Goal: Task Accomplishment & Management: Manage account settings

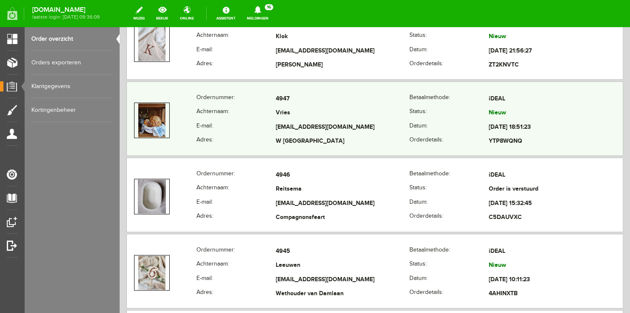
scroll to position [537, 0]
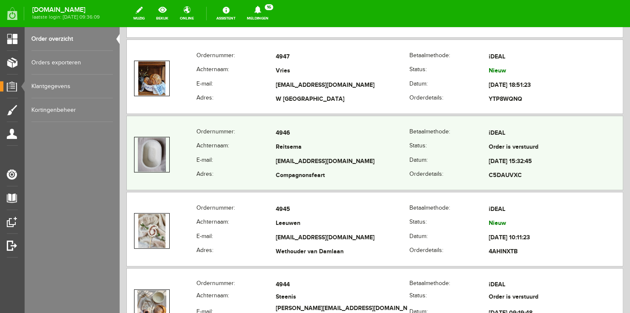
drag, startPoint x: 266, startPoint y: 146, endPoint x: 334, endPoint y: 152, distance: 68.5
click at [334, 152] on tr "Achternaam: [GEOGRAPHIC_DATA] Status: Order is verstuurd" at bounding box center [375, 148] width 496 height 14
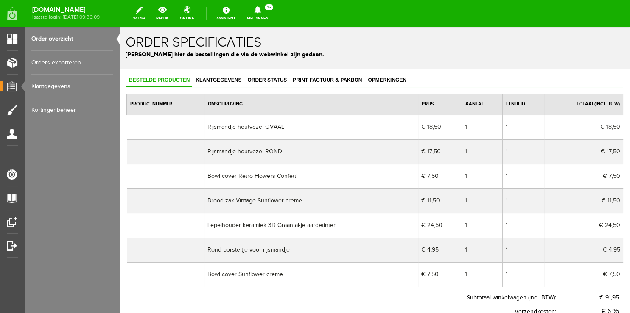
scroll to position [0, 0]
click at [231, 82] on span "Klantgegevens" at bounding box center [218, 80] width 51 height 6
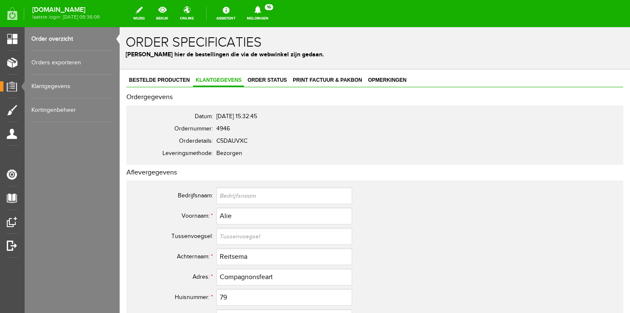
click at [64, 35] on link "Order overzicht" at bounding box center [71, 39] width 81 height 24
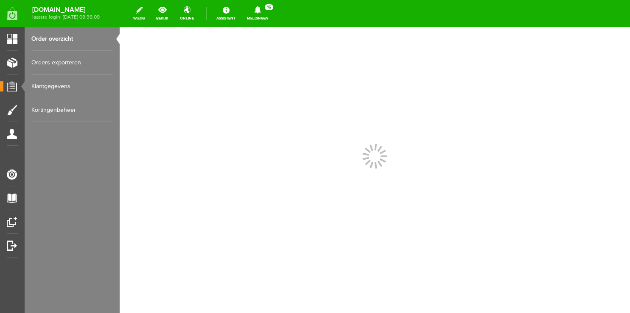
click at [264, 18] on link "Meldingen 16 Nieuwe orders Er is een nieuwe order( #4952 ) geplaatst door Floor…" at bounding box center [258, 13] width 32 height 19
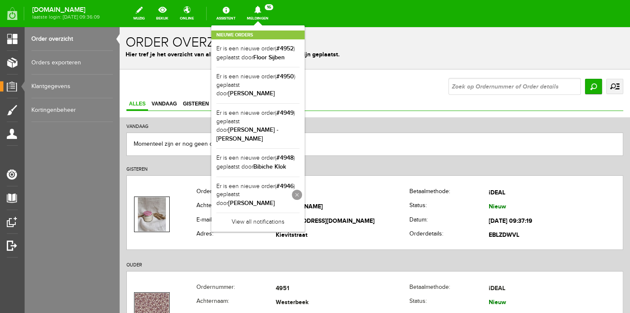
click at [302, 190] on link at bounding box center [297, 195] width 10 height 10
click at [370, 39] on h1 "Order overzicht" at bounding box center [375, 42] width 498 height 15
click at [266, 25] on div "Nieuwe orders Er is een nieuwe order( #4952 ) geplaatst door [PERSON_NAME] Er i…" at bounding box center [257, 110] width 93 height 170
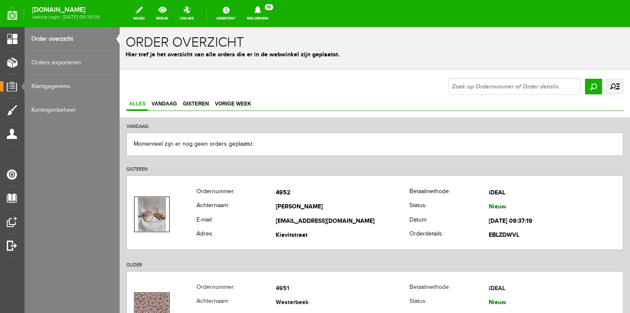
click at [393, 48] on h1 "Order overzicht" at bounding box center [375, 42] width 498 height 15
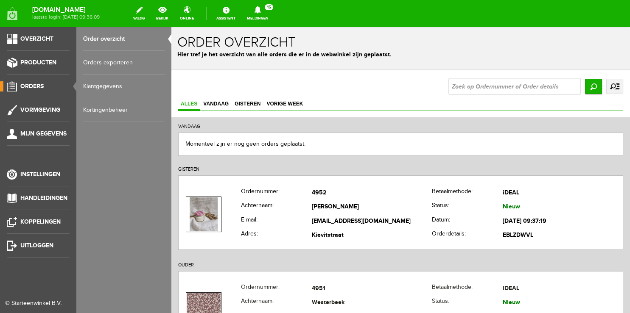
click at [105, 40] on link "Order overzicht" at bounding box center [123, 39] width 81 height 24
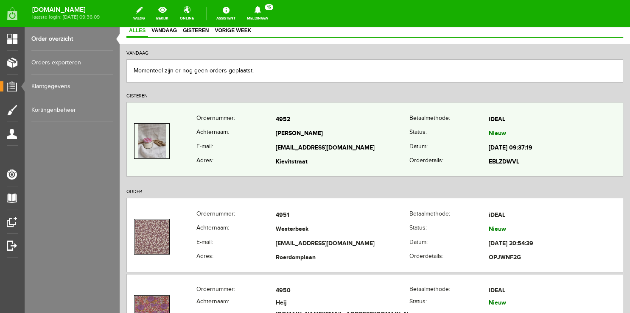
scroll to position [134, 0]
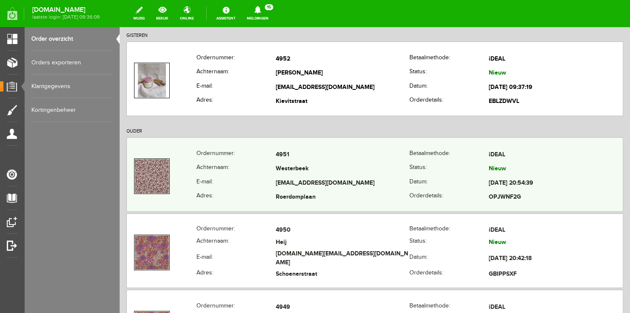
click at [238, 179] on th "E-mail:" at bounding box center [235, 183] width 79 height 14
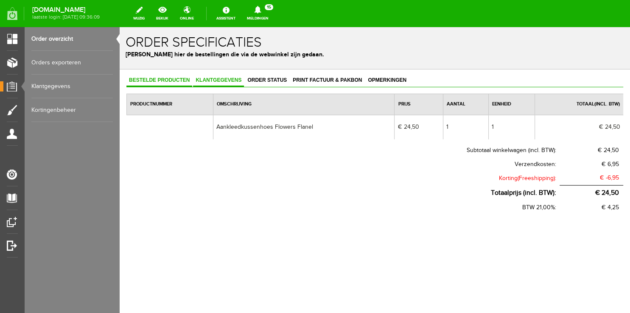
click at [223, 78] on span "Klantgegevens" at bounding box center [218, 80] width 51 height 6
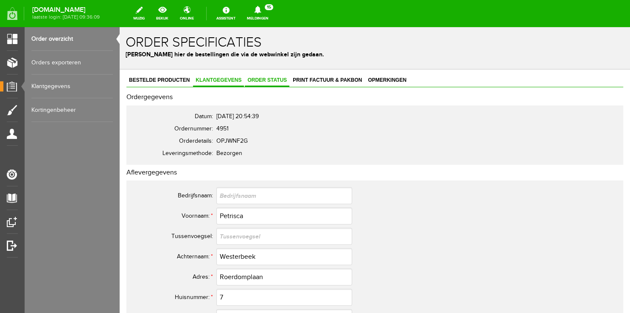
click at [265, 79] on span "Order status" at bounding box center [267, 80] width 45 height 6
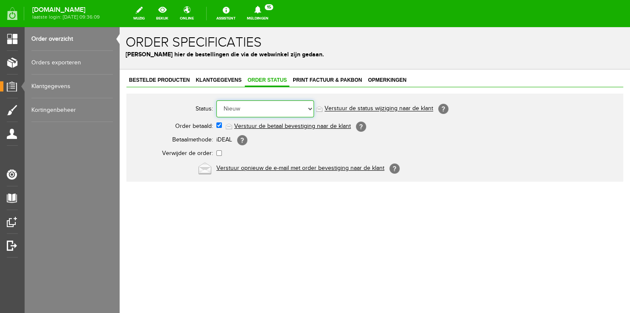
select select "5"
click option "Order is verstuurd" at bounding box center [120, 27] width 0 height 0
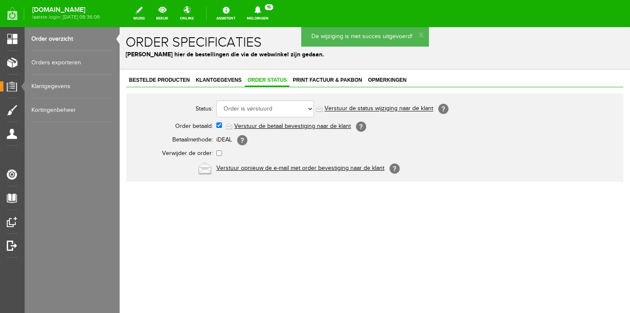
click at [346, 110] on link "Verstuur de status wijziging naar de klant" at bounding box center [378, 109] width 109 height 7
click at [60, 37] on link "Order overzicht" at bounding box center [71, 39] width 81 height 24
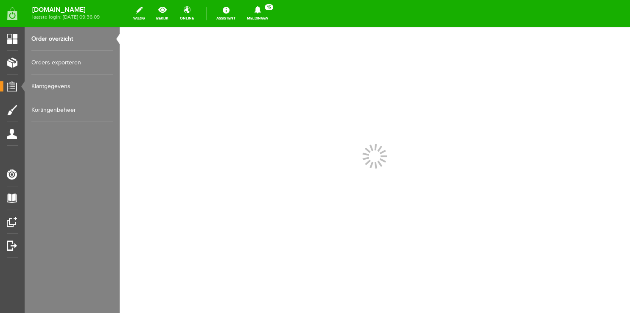
click at [0, 0] on input "text" at bounding box center [0, 0] width 0 height 0
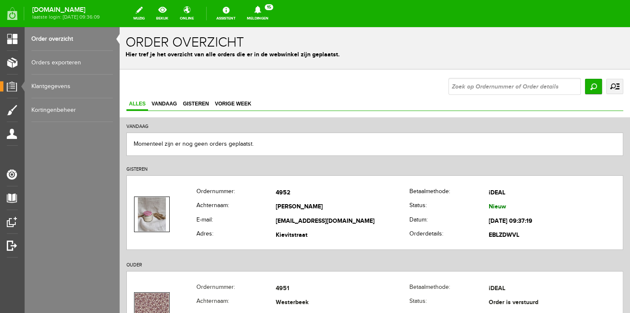
click at [267, 14] on link "Meldingen 15 Nieuwe orders Er is een nieuwe order( #4952 ) geplaatst door Floor…" at bounding box center [258, 13] width 32 height 19
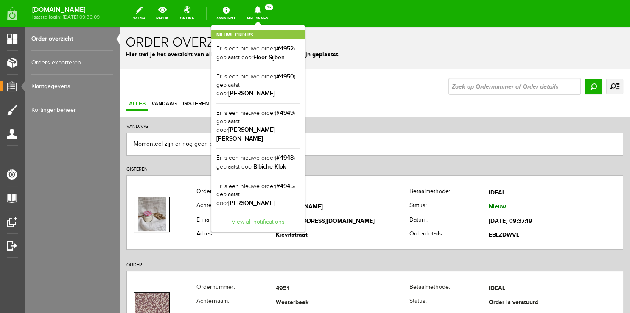
click at [274, 213] on link "View all notifications" at bounding box center [257, 220] width 83 height 14
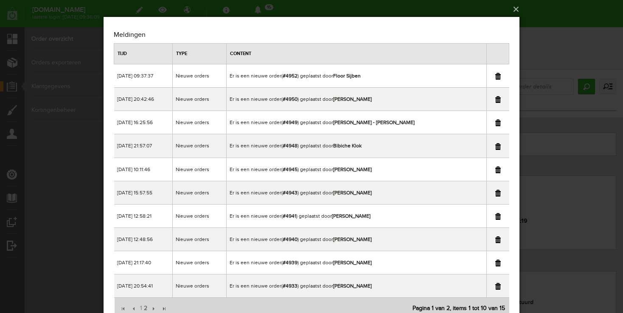
click at [496, 238] on link at bounding box center [498, 240] width 6 height 7
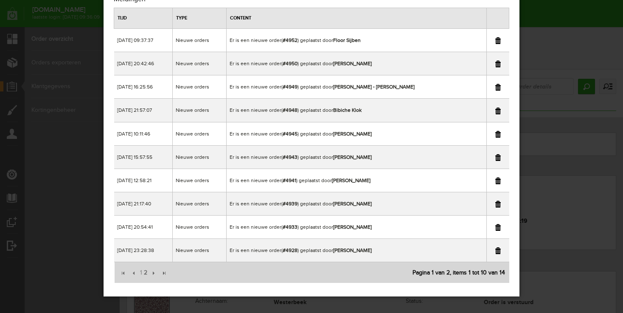
click at [497, 205] on link at bounding box center [498, 204] width 6 height 7
click at [551, 12] on div "×" at bounding box center [311, 120] width 623 height 313
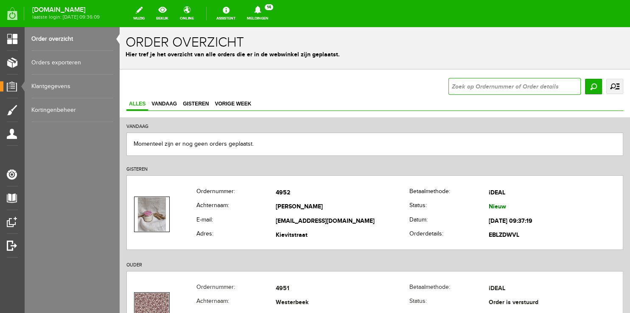
click at [517, 90] on input "text" at bounding box center [514, 86] width 132 height 17
type input "4939"
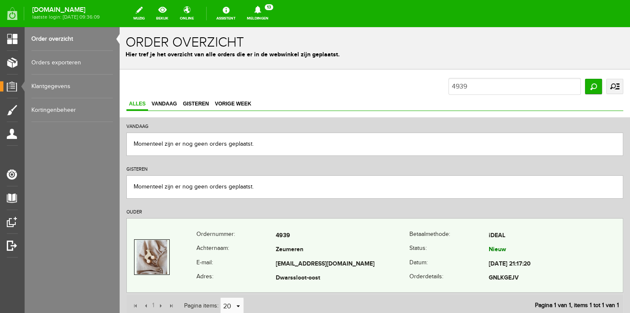
click at [233, 247] on th "Achternaam:" at bounding box center [235, 250] width 79 height 14
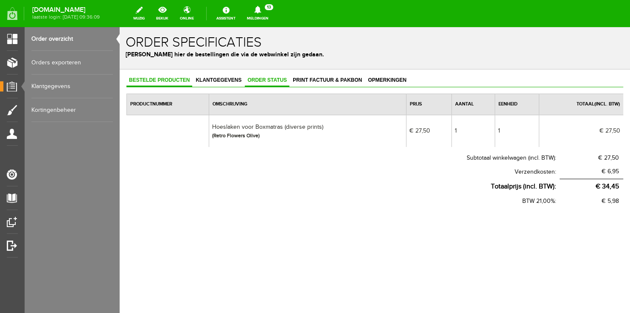
click at [274, 78] on span "Order status" at bounding box center [267, 80] width 45 height 6
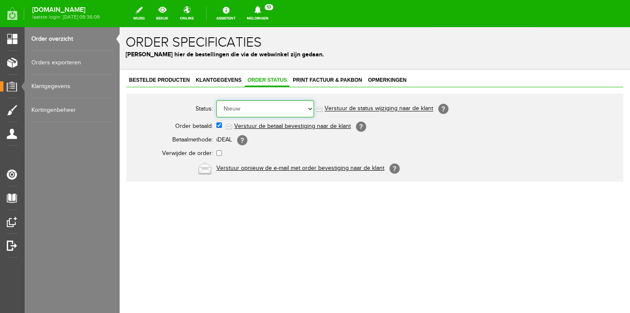
click at [216, 101] on select "Order niet afgerond Nieuw Order in behandeling Wacht op leverancier Wacht op be…" at bounding box center [265, 109] width 98 height 17
select select "5"
click option "Order is verstuurd" at bounding box center [120, 27] width 0 height 0
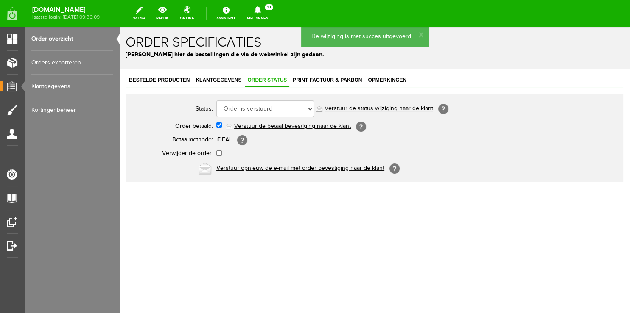
click at [263, 14] on link "Meldingen 13 Nieuwe orders Er is een nieuwe order( #4952 ) geplaatst door Floor…" at bounding box center [258, 13] width 32 height 19
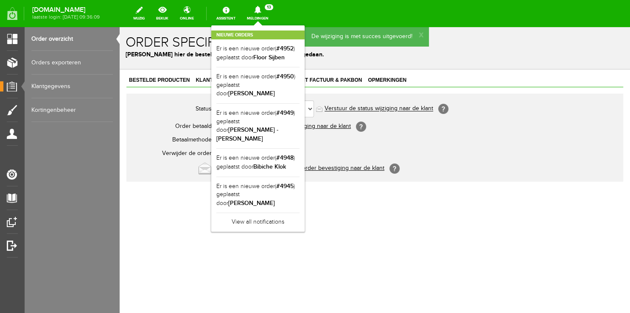
click at [63, 40] on link "Order overzicht" at bounding box center [71, 39] width 81 height 24
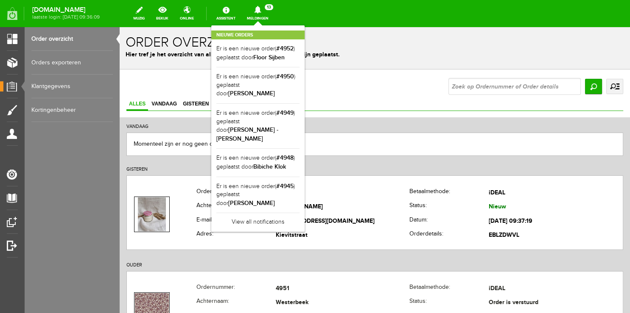
click at [266, 26] on div "Nieuwe orders Er is een nieuwe order( #4952 ) geplaatst door [PERSON_NAME] Er i…" at bounding box center [257, 128] width 93 height 207
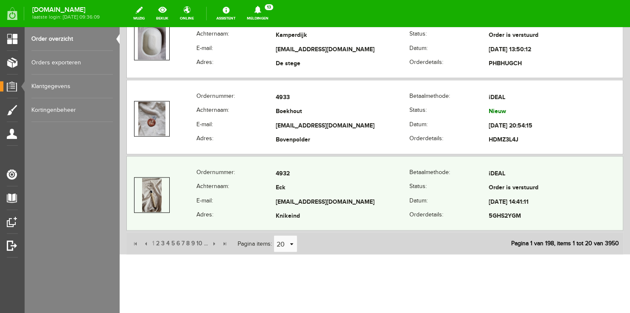
scroll to position [1566, 0]
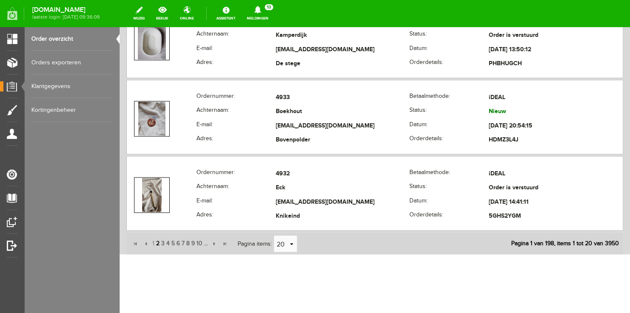
click at [156, 239] on span "2" at bounding box center [157, 243] width 5 height 17
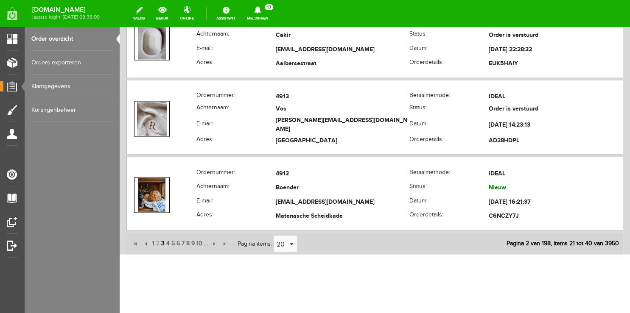
click at [161, 241] on span "3" at bounding box center [162, 243] width 5 height 17
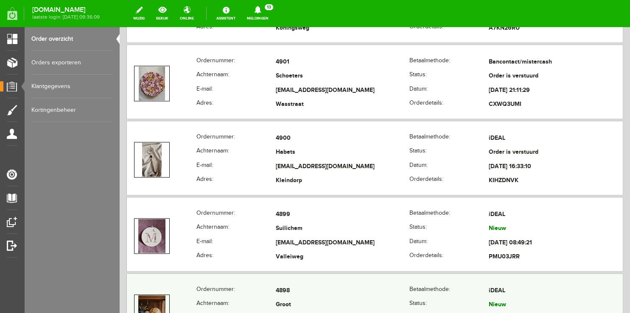
scroll to position [939, 0]
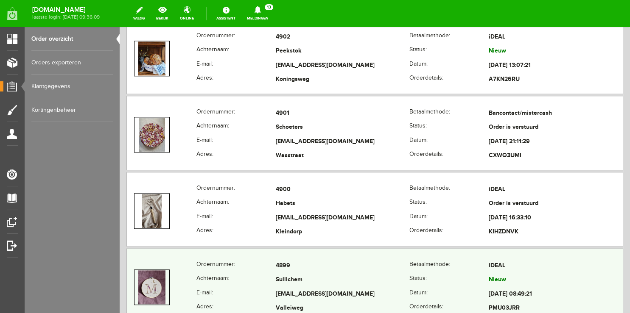
click at [260, 274] on th "Achternaam:" at bounding box center [235, 281] width 79 height 14
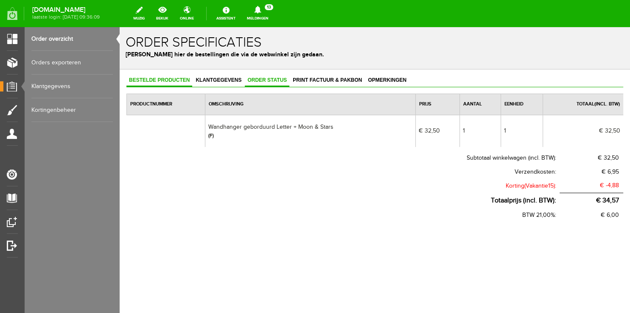
click at [267, 81] on span "Order status" at bounding box center [267, 80] width 45 height 6
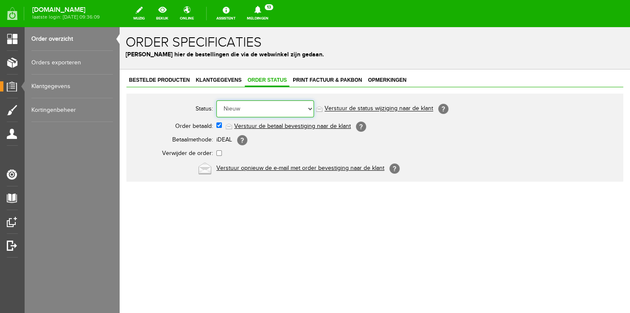
click at [216, 101] on select "Order niet afgerond Nieuw Order in behandeling Wacht op leverancier Wacht op be…" at bounding box center [265, 109] width 98 height 17
select select "5"
click option "Order is verstuurd" at bounding box center [120, 27] width 0 height 0
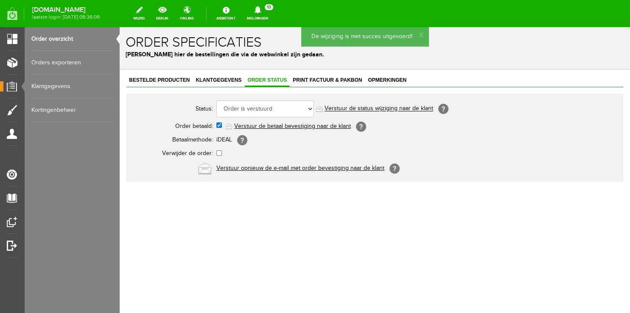
click at [334, 106] on link "Verstuur de status wijziging naar de klant" at bounding box center [378, 109] width 109 height 7
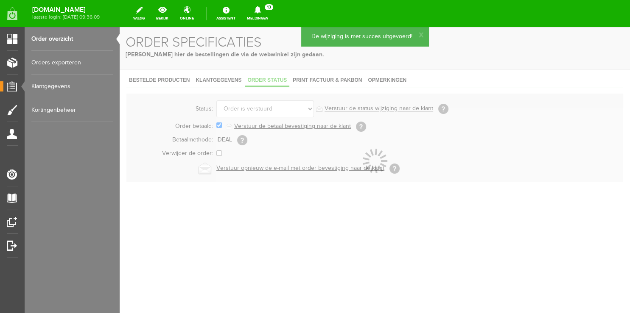
click at [252, 22] on link "Meldingen 13 Nieuwe orders Er is een nieuwe order( #4952 ) geplaatst door Floor…" at bounding box center [258, 13] width 32 height 19
click at [262, 18] on link "Meldingen 13 Nieuwe orders Er is een nieuwe order( #4952 ) geplaatst door Floor…" at bounding box center [258, 13] width 32 height 19
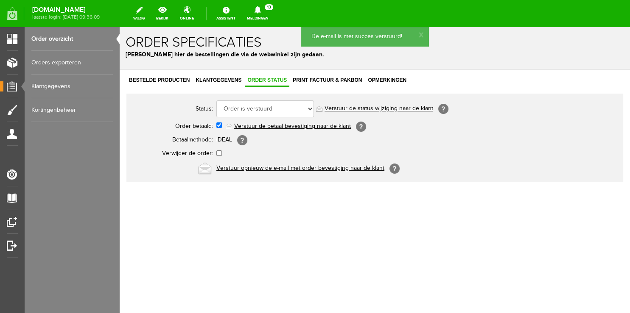
click at [266, 20] on link "Meldingen 13 Nieuwe orders Er is een nieuwe order( #4952 ) geplaatst door Floor…" at bounding box center [258, 13] width 32 height 19
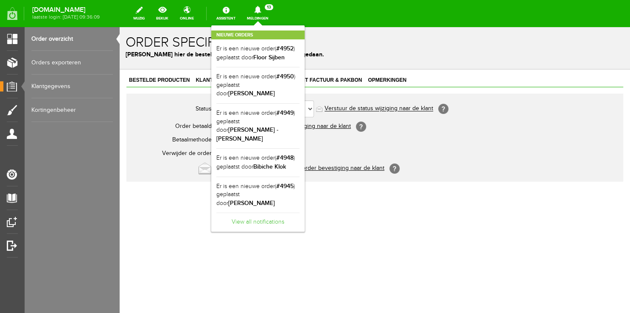
click at [254, 213] on link "View all notifications" at bounding box center [257, 220] width 83 height 14
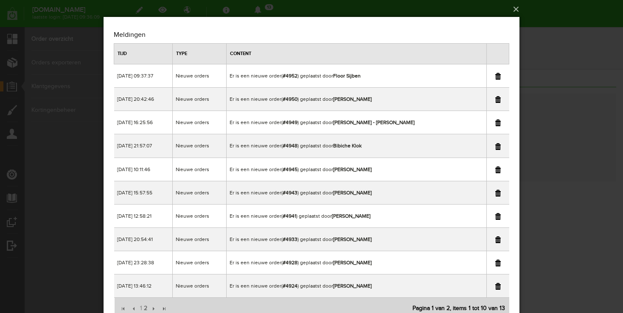
scroll to position [36, 0]
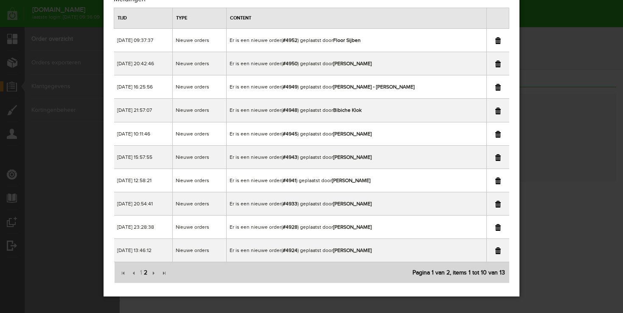
click at [146, 273] on span "2" at bounding box center [145, 273] width 5 height 17
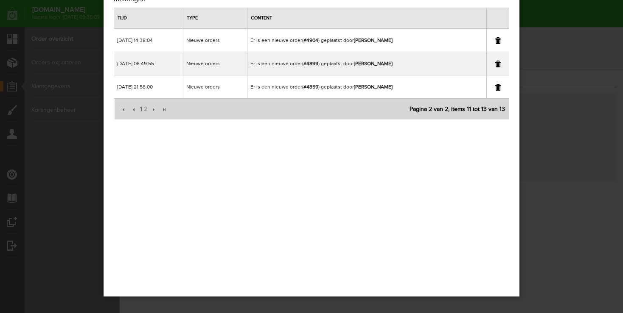
scroll to position [0, 0]
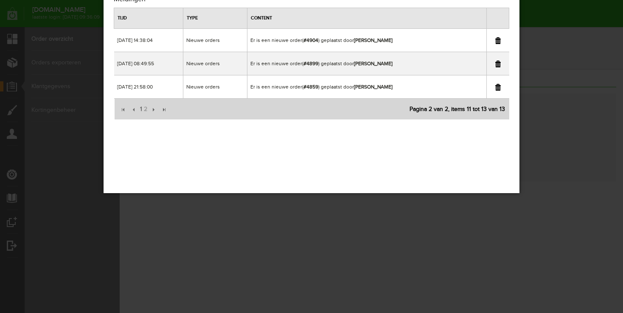
click at [499, 65] on link at bounding box center [498, 64] width 6 height 7
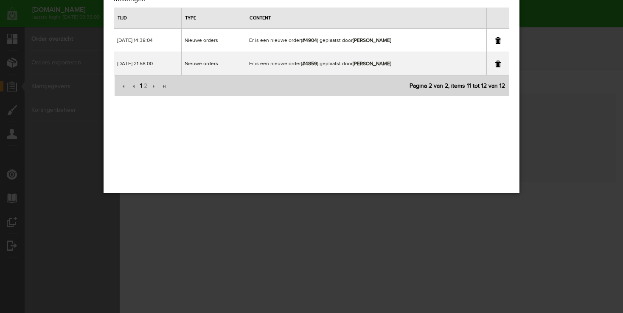
click at [141, 86] on span "1" at bounding box center [141, 86] width 4 height 17
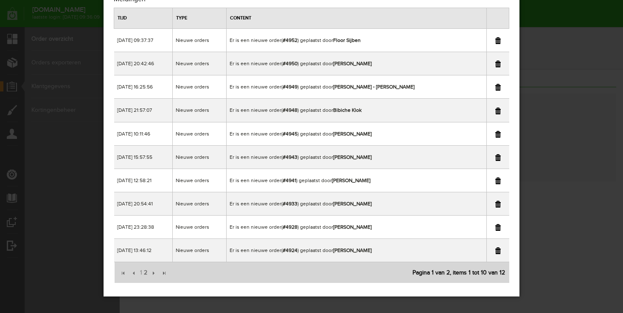
click at [593, 116] on div "×" at bounding box center [311, 120] width 623 height 313
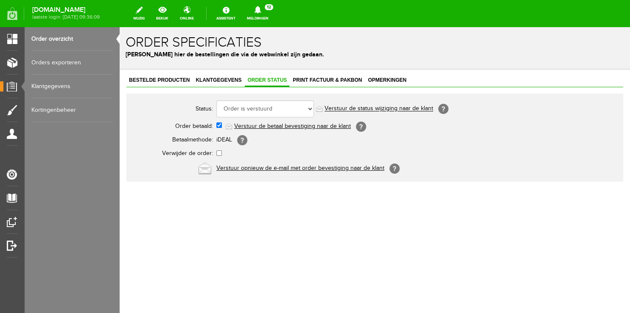
click at [54, 36] on link "Order overzicht" at bounding box center [71, 39] width 81 height 24
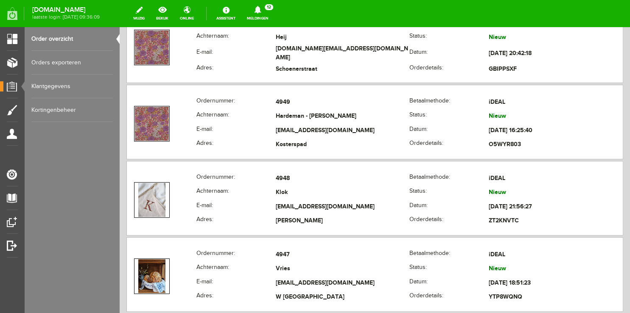
scroll to position [313, 0]
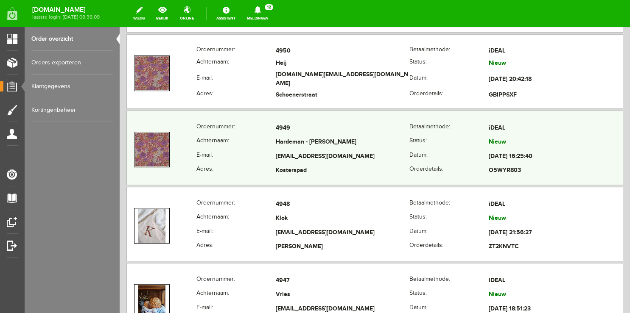
drag, startPoint x: 273, startPoint y: 154, endPoint x: 380, endPoint y: 162, distance: 107.6
click at [380, 162] on tr "E-mail: [EMAIL_ADDRESS][DOMAIN_NAME] Datum: [DATE] 16:25:40" at bounding box center [375, 157] width 496 height 14
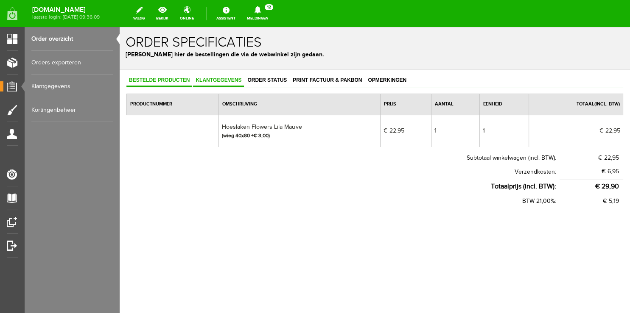
click at [233, 81] on span "Klantgegevens" at bounding box center [218, 80] width 51 height 6
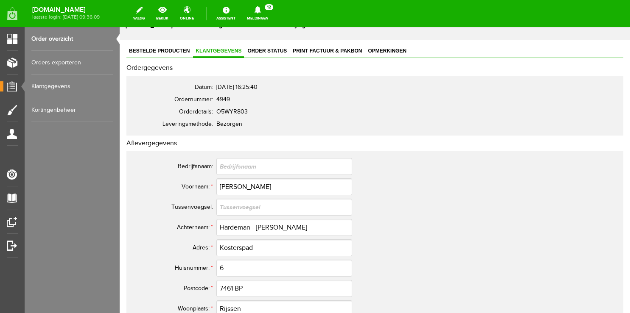
scroll to position [45, 0]
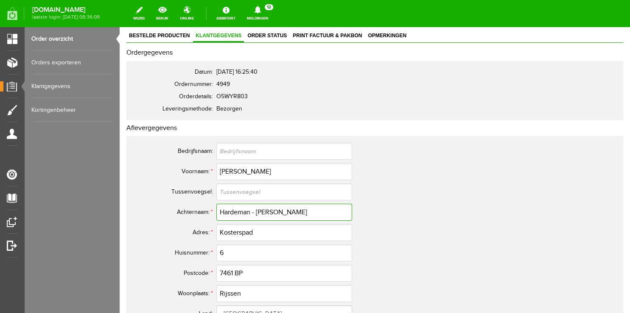
drag, startPoint x: 245, startPoint y: 208, endPoint x: 152, endPoint y: 196, distance: 93.2
click at [216, 204] on input "Hardeman - [PERSON_NAME]" at bounding box center [284, 212] width 136 height 17
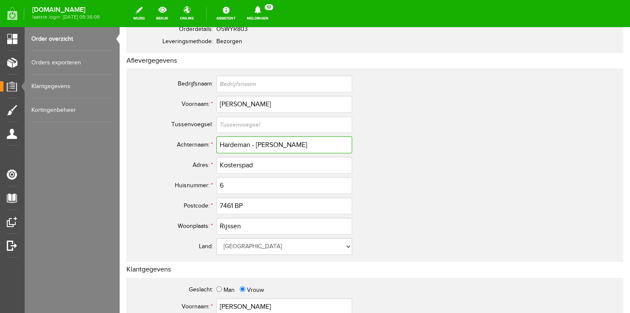
scroll to position [134, 0]
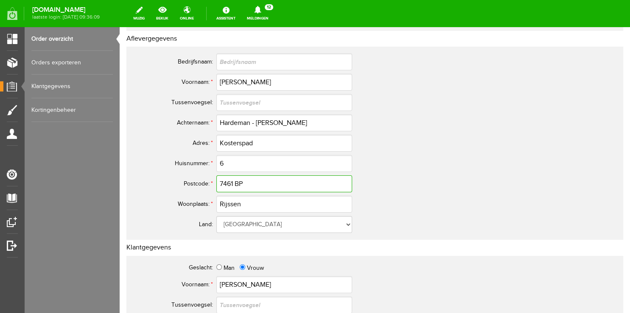
drag, startPoint x: 268, startPoint y: 186, endPoint x: 84, endPoint y: 182, distance: 184.1
click at [216, 182] on input "7461 BP" at bounding box center [284, 184] width 136 height 17
